Goal: Navigation & Orientation: Find specific page/section

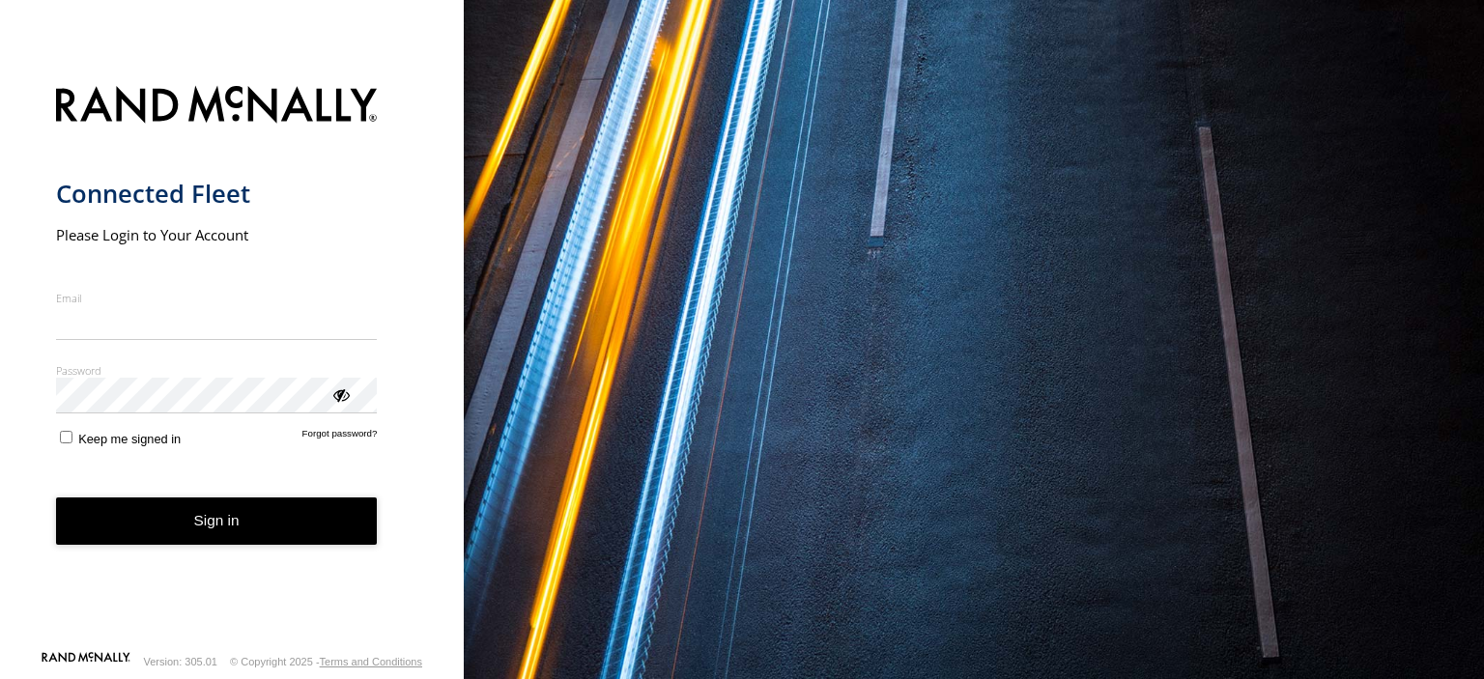
type input "**********"
click at [229, 529] on button "Sign in" at bounding box center [217, 521] width 322 height 47
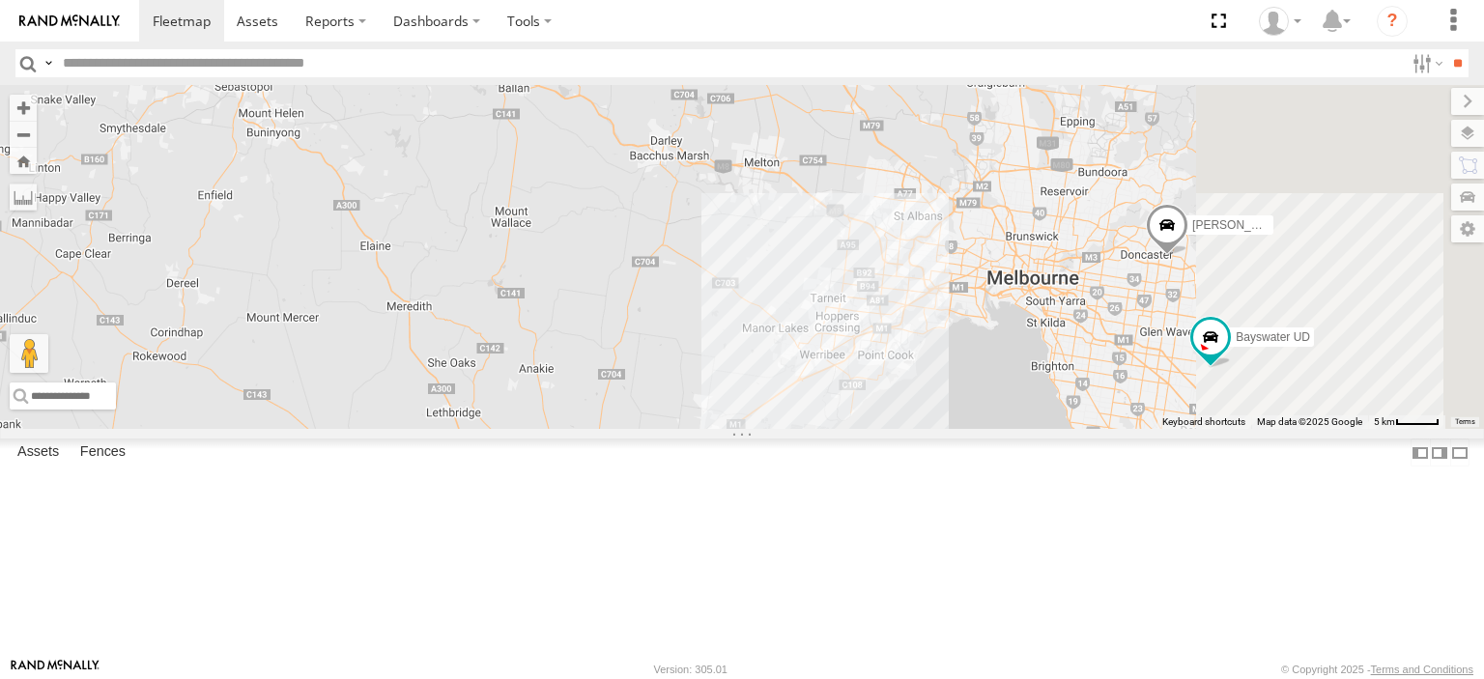
drag, startPoint x: 1218, startPoint y: 460, endPoint x: 978, endPoint y: 474, distance: 240.1
click at [978, 429] on div "Westside UD Bayswater UD Jennifer BMW" at bounding box center [742, 257] width 1484 height 344
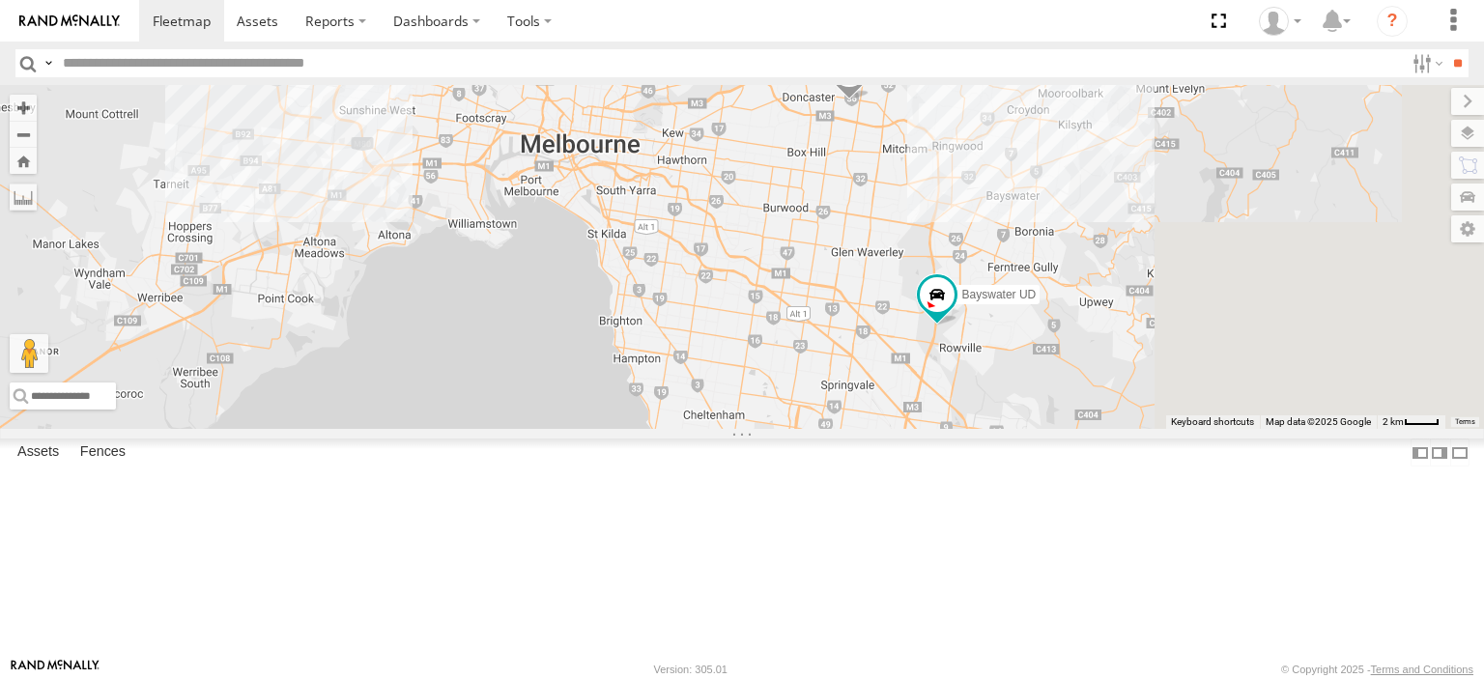
drag, startPoint x: 1119, startPoint y: 498, endPoint x: 858, endPoint y: 469, distance: 262.5
click at [858, 429] on div "Westside UD Bayswater UD Jennifer BMW" at bounding box center [742, 257] width 1484 height 344
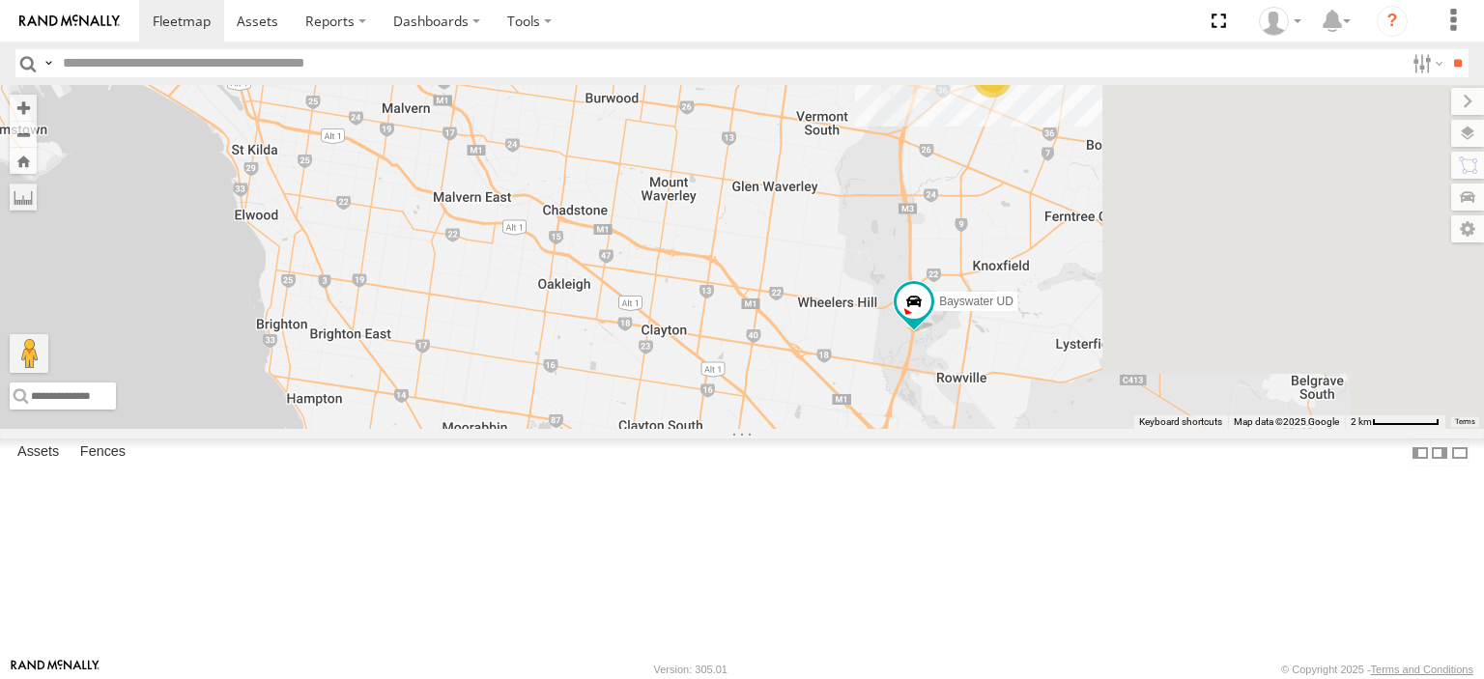
drag, startPoint x: 1234, startPoint y: 456, endPoint x: 1053, endPoint y: 515, distance: 190.1
click at [1053, 429] on div "Westside UD Bayswater UD Jennifer BMW 6" at bounding box center [742, 257] width 1484 height 344
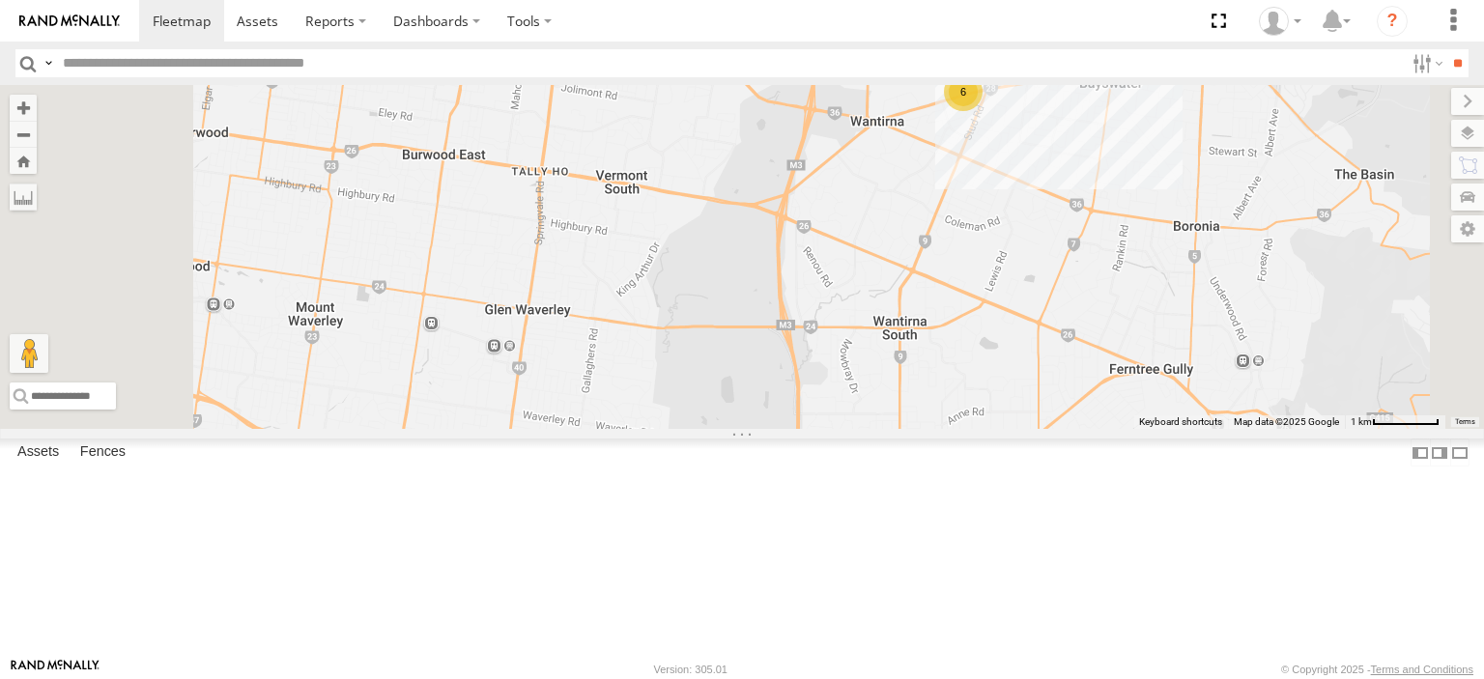
drag, startPoint x: 1071, startPoint y: 315, endPoint x: 1314, endPoint y: 714, distance: 467.5
click at [1314, 678] on html at bounding box center [742, 339] width 1484 height 679
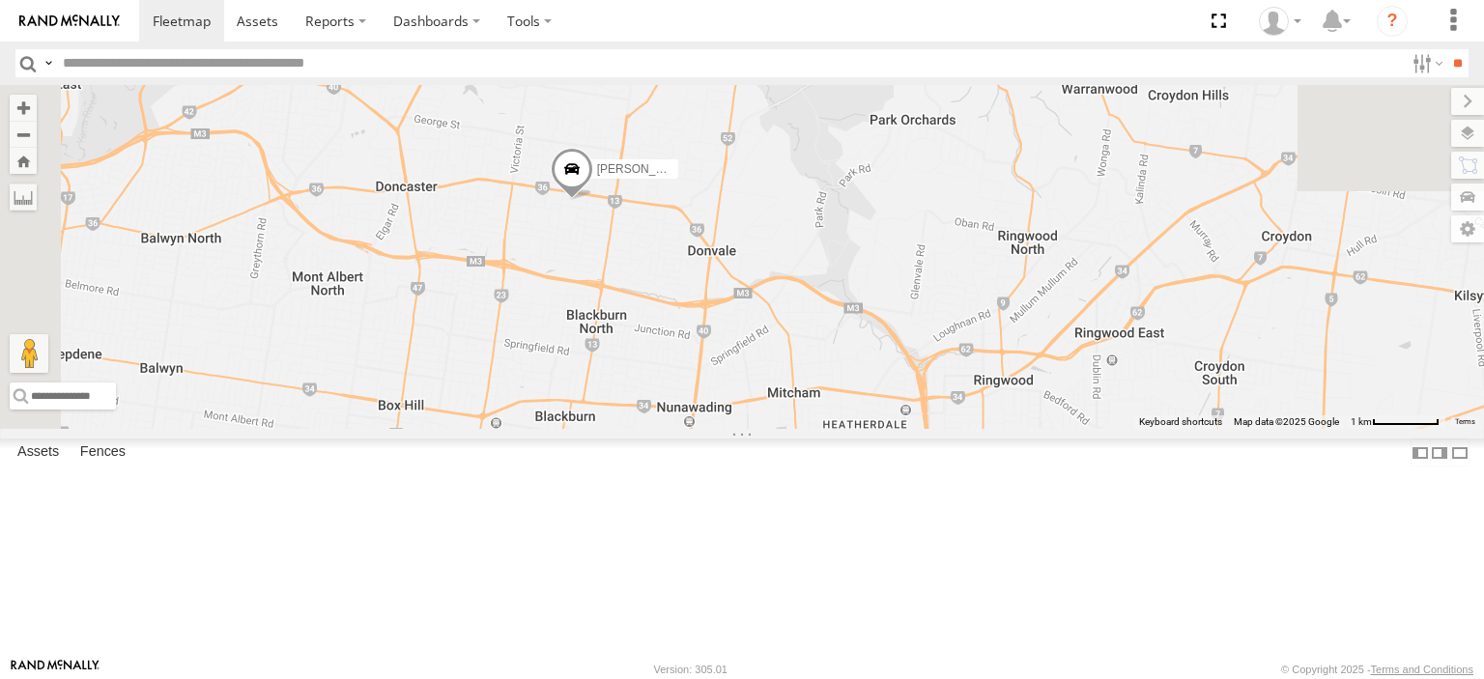
drag, startPoint x: 1187, startPoint y: 500, endPoint x: 1168, endPoint y: 717, distance: 218.2
click at [1168, 678] on html at bounding box center [742, 339] width 1484 height 679
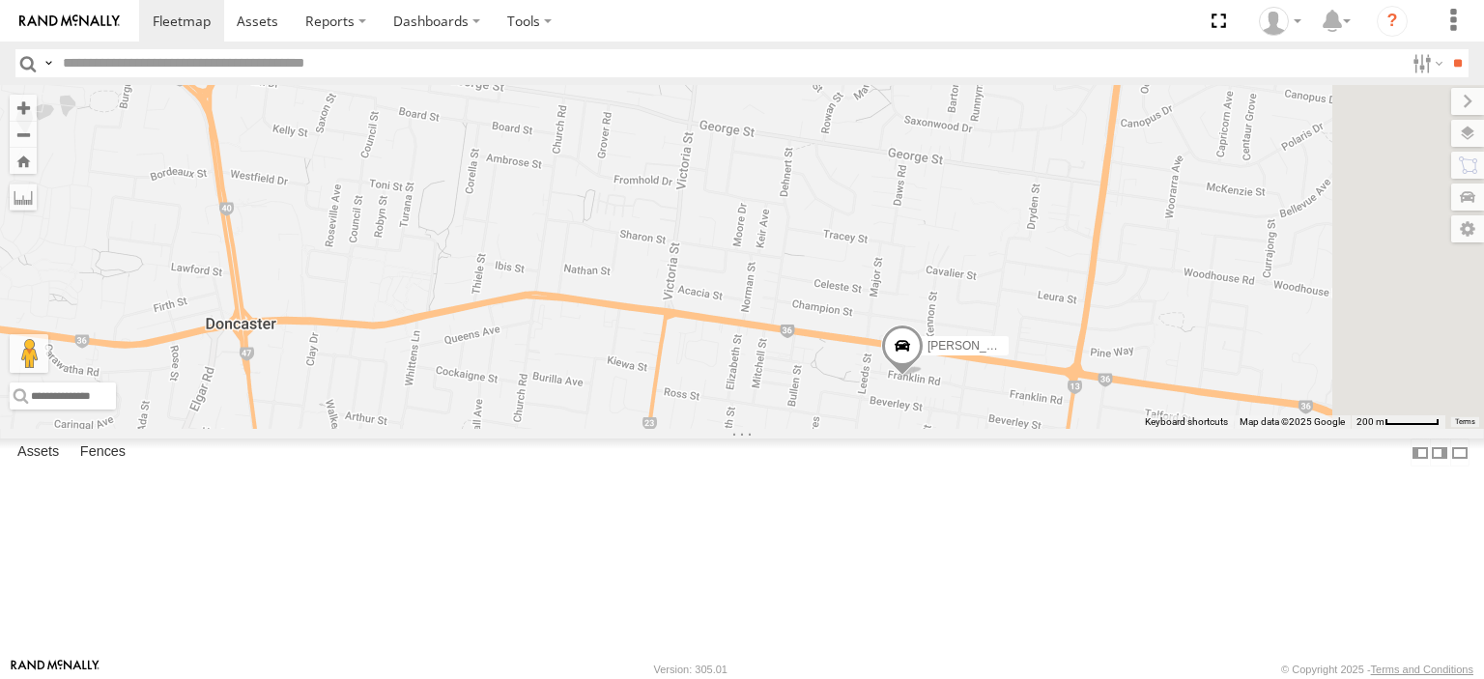
drag, startPoint x: 1238, startPoint y: 525, endPoint x: 1049, endPoint y: 529, distance: 189.4
click at [1049, 429] on div "Westside UD Bayswater UD Jennifer BMW" at bounding box center [742, 257] width 1484 height 344
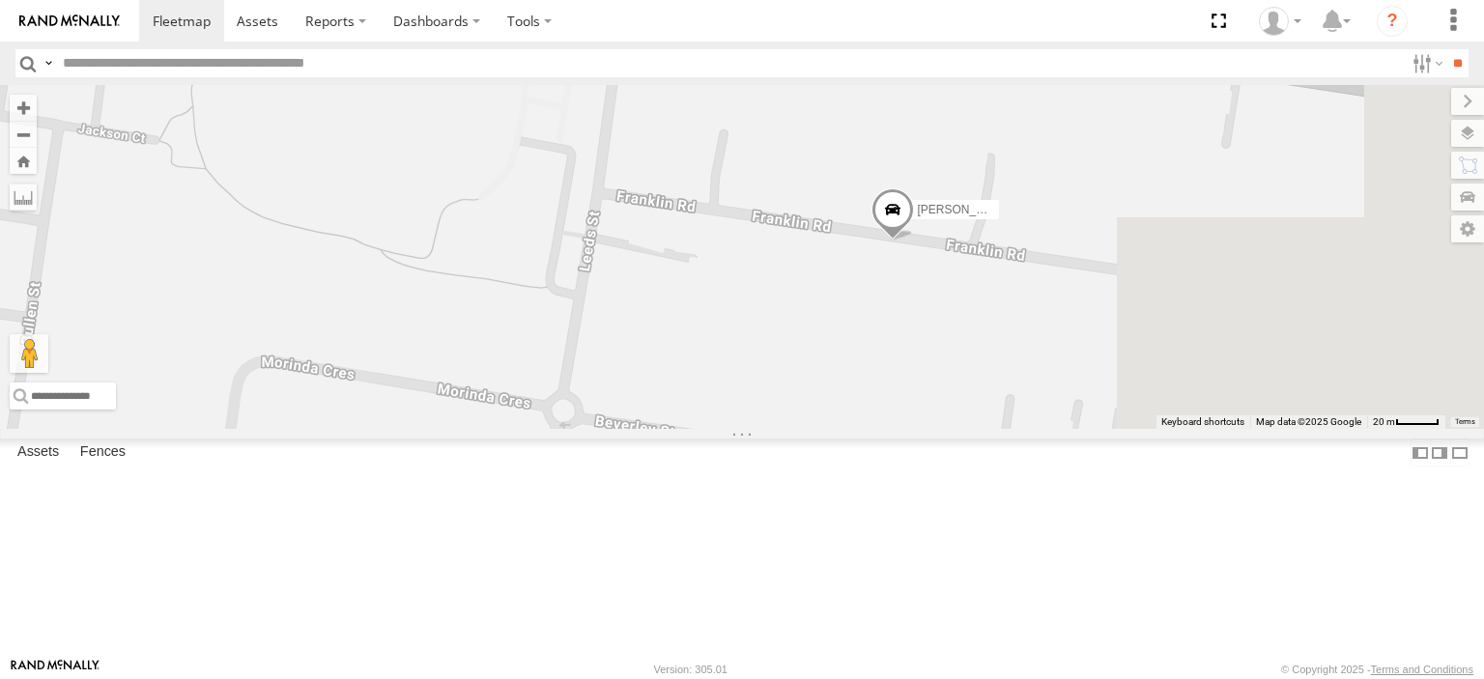
drag, startPoint x: 1262, startPoint y: 502, endPoint x: 944, endPoint y: 498, distance: 318.0
click at [944, 429] on div "Westside UD Bayswater UD Jennifer BMW" at bounding box center [742, 257] width 1484 height 344
